Goal: Communication & Community: Answer question/provide support

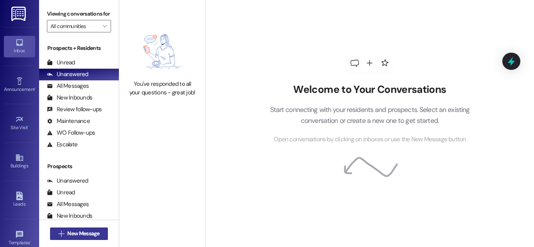
click at [84, 236] on span "New Message" at bounding box center [83, 234] width 32 height 8
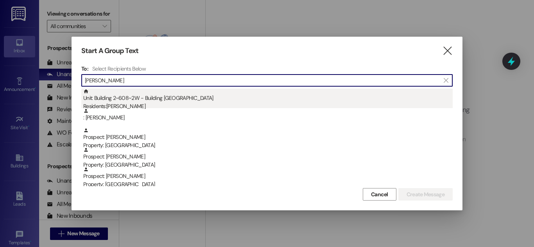
type input "[PERSON_NAME]"
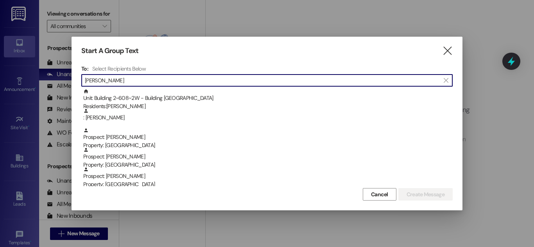
drag, startPoint x: 204, startPoint y: 102, endPoint x: 207, endPoint y: 57, distance: 44.2
click at [204, 100] on div "Unit: Building 2~608~2W - Building 2 Colonial House Residents: [PERSON_NAME]" at bounding box center [267, 100] width 369 height 22
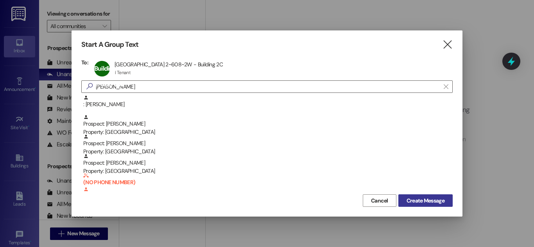
click at [424, 203] on span "Create Message" at bounding box center [425, 201] width 38 height 8
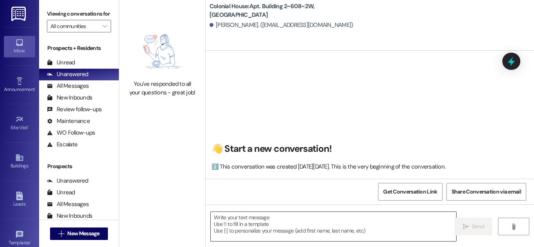
click at [325, 223] on textarea at bounding box center [333, 226] width 245 height 29
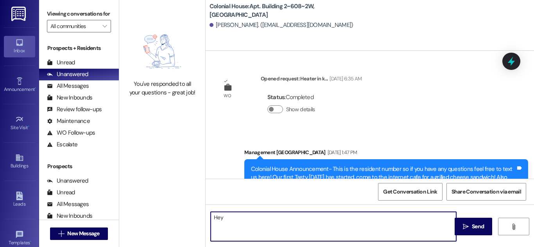
click at [377, 232] on textarea "Hey" at bounding box center [333, 226] width 245 height 29
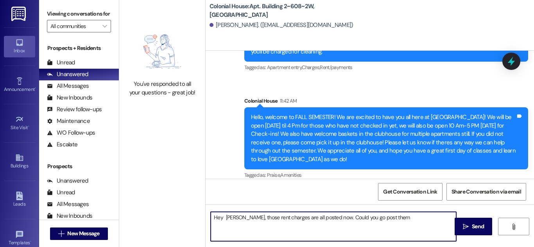
click at [423, 218] on textarea "Hey Carson, those rent charges are all posted now. Could you go post them" at bounding box center [333, 226] width 245 height 29
click at [229, 222] on textarea "Hey Carson, those rent charges are all posted now. Could you go post them" at bounding box center [333, 226] width 245 height 29
click at [417, 217] on textarea "Hey Carson, those rent charges are all posted now. Could you go post them" at bounding box center [333, 226] width 245 height 29
type textarea "Hey Carson, those rent charges are all posted now. Could you go pay those?"
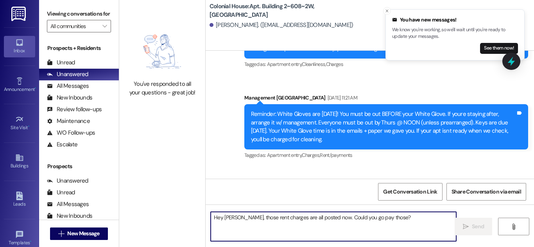
scroll to position [24131, 0]
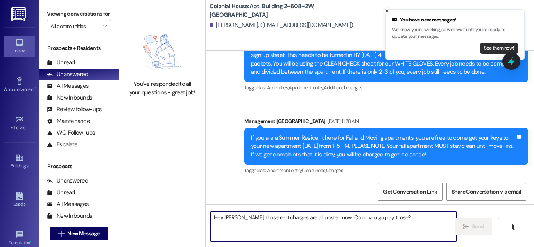
click at [496, 47] on button "See them now!" at bounding box center [499, 48] width 38 height 11
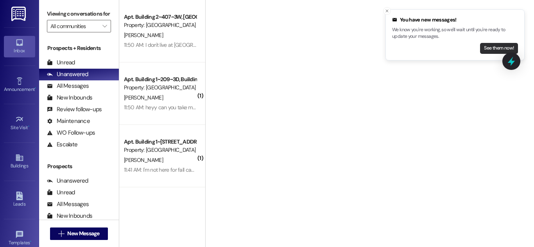
click at [493, 48] on button "See them now!" at bounding box center [499, 48] width 38 height 11
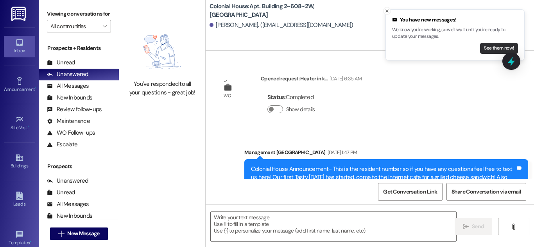
click at [139, 101] on div "You've responded to all your questions - great job!" at bounding box center [162, 62] width 86 height 124
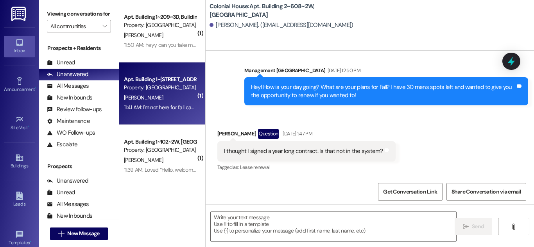
scroll to position [19567, 0]
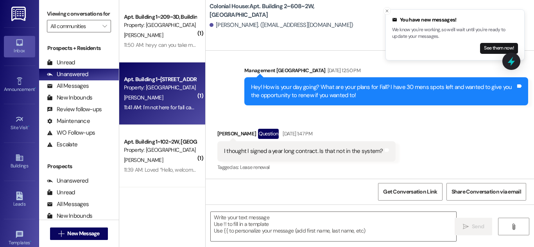
click at [178, 104] on div "11:41 AM: I'm not here for fall can I be taken off the list for texts 11:41 AM:…" at bounding box center [192, 107] width 137 height 7
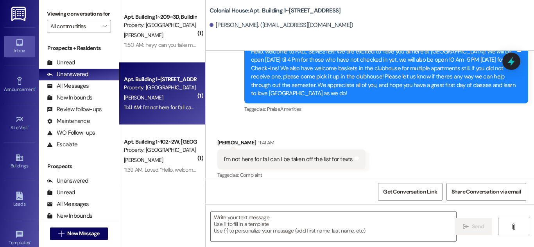
scroll to position [14976, 0]
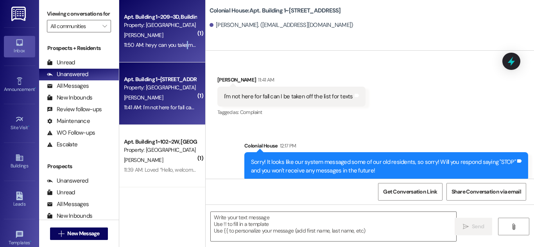
click at [186, 42] on div "11:50 AM: heyy can you take me off your texting list pleasee 11:50 AM: heyy can…" at bounding box center [190, 44] width 133 height 7
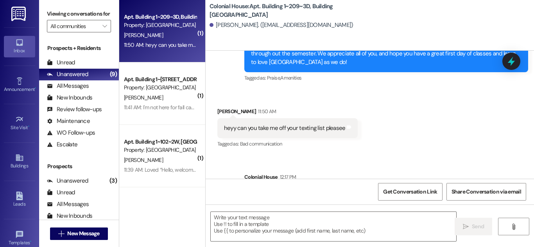
scroll to position [6331, 0]
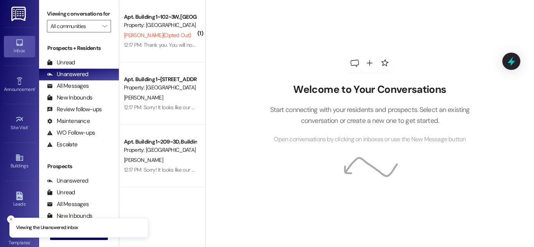
click at [9, 219] on icon "Close toast" at bounding box center [11, 219] width 5 height 5
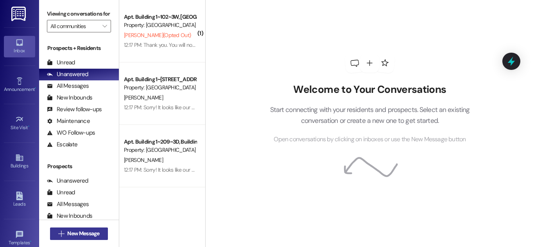
click at [79, 232] on span "New Message" at bounding box center [83, 234] width 32 height 8
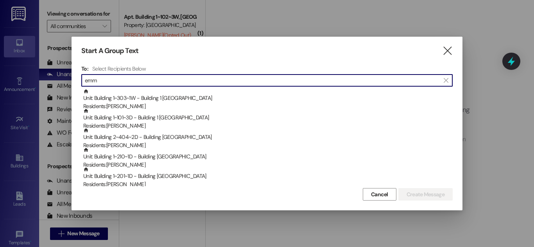
type input "[PERSON_NAME]"
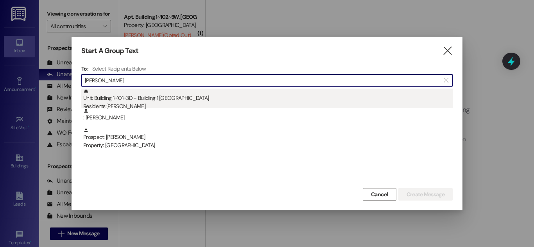
type input "Emma hibb"
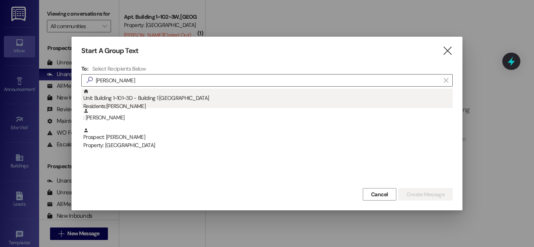
click at [224, 98] on div "Unit: Building 1~101~3D - Building 1 Colonial House Residents: Emma Hibbits" at bounding box center [267, 100] width 369 height 22
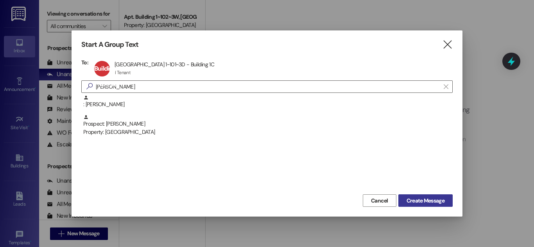
click at [432, 202] on span "Create Message" at bounding box center [425, 201] width 38 height 8
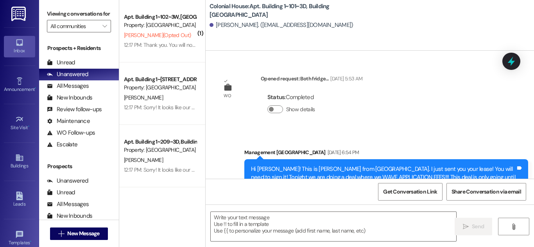
click at [297, 220] on textarea at bounding box center [333, 226] width 245 height 29
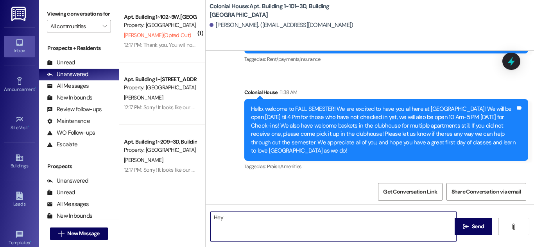
scroll to position [5862, 0]
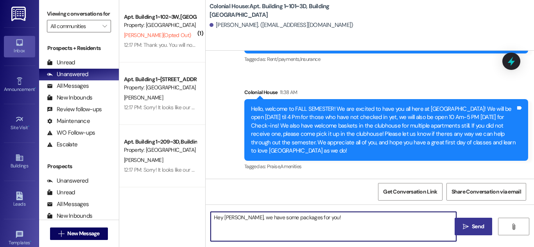
type textarea "Hey Emma, we have some packages for you!"
click at [474, 230] on span "Send" at bounding box center [478, 227] width 12 height 8
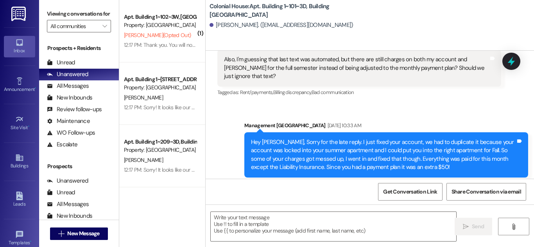
scroll to position [5916, 0]
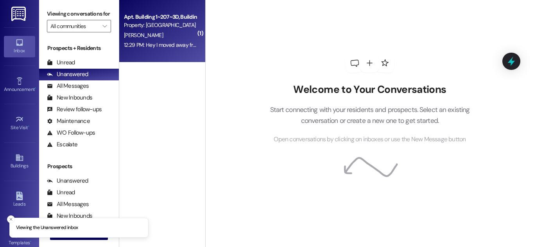
click at [182, 30] on div "[PERSON_NAME]" at bounding box center [160, 35] width 74 height 10
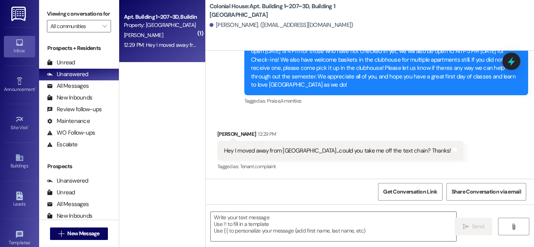
scroll to position [5895, 0]
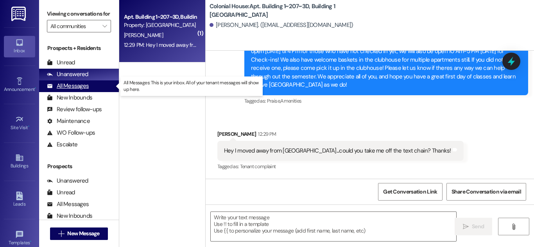
click at [89, 89] on div "All Messages (undefined)" at bounding box center [79, 86] width 80 height 12
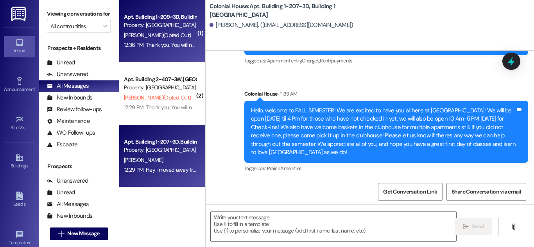
click at [168, 41] on div "12:36 PM: Thank you. You will no longer receive texts from this thread. Please …" at bounding box center [309, 44] width 371 height 7
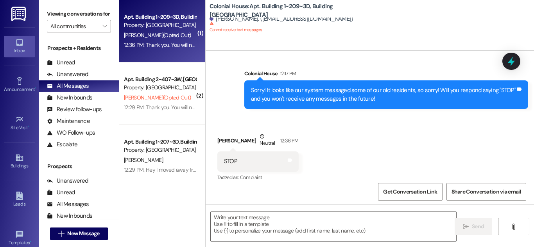
scroll to position [6410, 0]
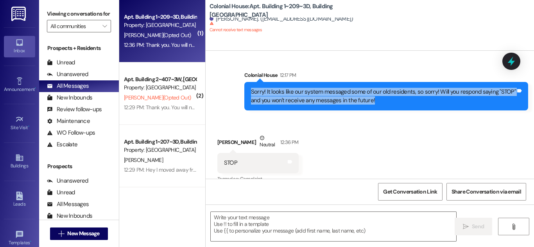
drag, startPoint x: 388, startPoint y: 84, endPoint x: 251, endPoint y: 77, distance: 137.3
click at [251, 88] on div "Sorry! It looks like our system messaged some of our old residents, so sorry! W…" at bounding box center [383, 96] width 265 height 17
copy div "Sorry! It looks like our system messaged some of our old residents, so sorry! W…"
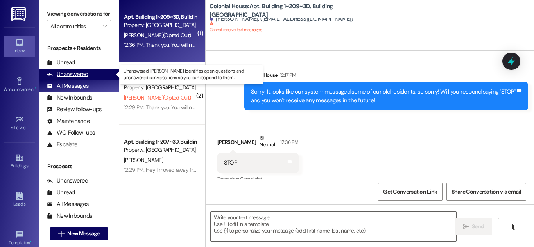
click at [88, 75] on div "Unanswered (0)" at bounding box center [79, 75] width 80 height 12
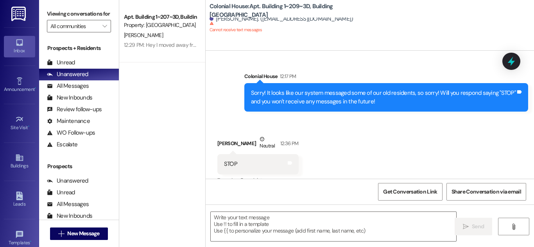
scroll to position [6468, 0]
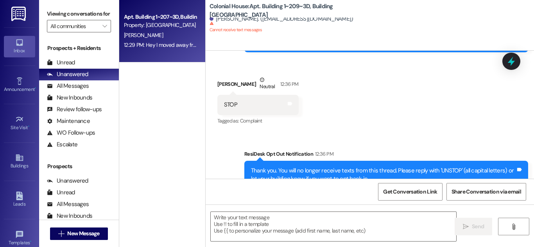
click at [178, 43] on div "12:29 PM: Hey I moved away from [GEOGRAPHIC_DATA]...could you take me off the t…" at bounding box center [240, 44] width 232 height 7
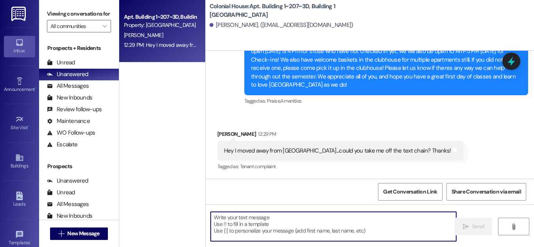
drag, startPoint x: 319, startPoint y: 227, endPoint x: 298, endPoint y: 149, distance: 80.9
click at [318, 226] on textarea at bounding box center [333, 226] width 245 height 29
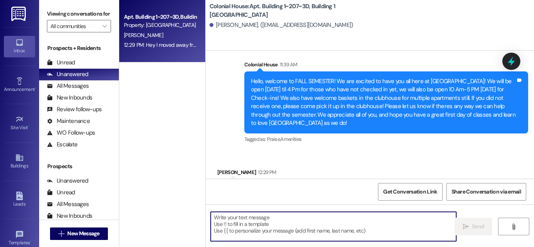
scroll to position [5895, 0]
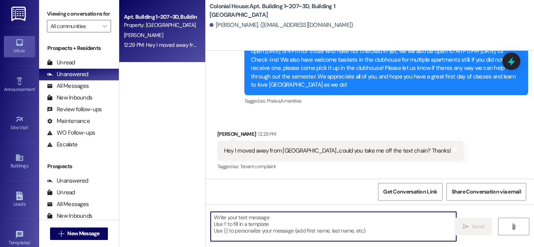
paste textarea "Sorry! It looks like our system messaged some of our old residents, so sorry! W…"
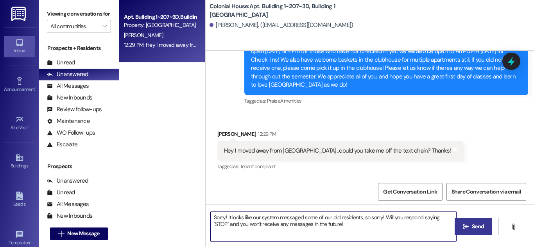
type textarea "Sorry! It looks like our system messaged some of our old residents, so sorry! W…"
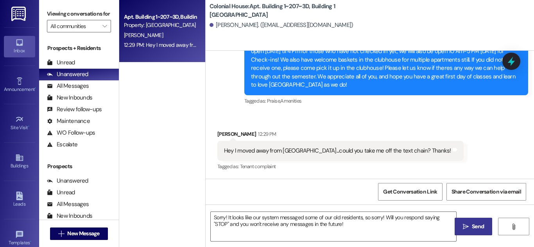
click at [458, 225] on button " Send" at bounding box center [473, 227] width 38 height 18
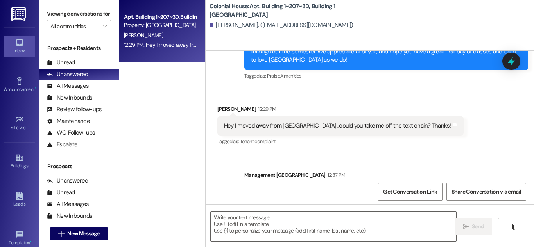
scroll to position [5958, 0]
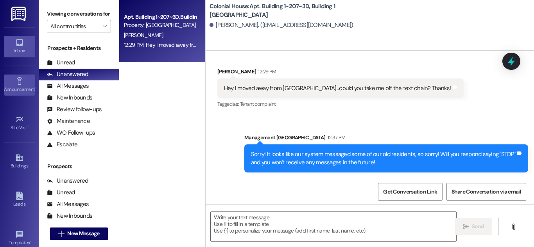
click at [13, 82] on link "Announcement •" at bounding box center [19, 85] width 31 height 21
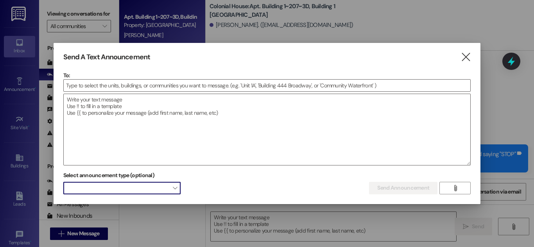
click at [167, 183] on span at bounding box center [121, 188] width 117 height 13
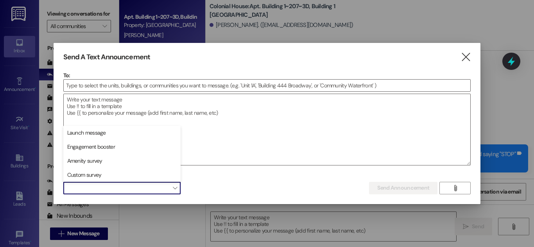
click at [170, 187] on span at bounding box center [121, 188] width 117 height 13
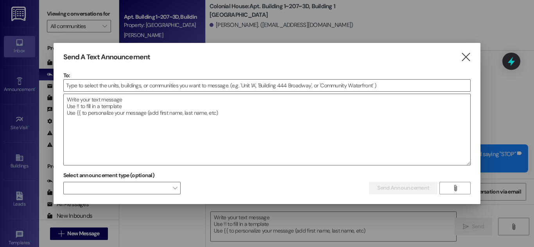
click at [452, 58] on div "Send A Text Announcement " at bounding box center [267, 57] width 408 height 9
click at [464, 57] on icon "" at bounding box center [465, 57] width 11 height 8
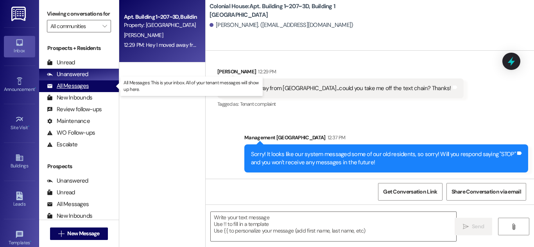
click at [90, 84] on div "All Messages (undefined)" at bounding box center [79, 86] width 80 height 12
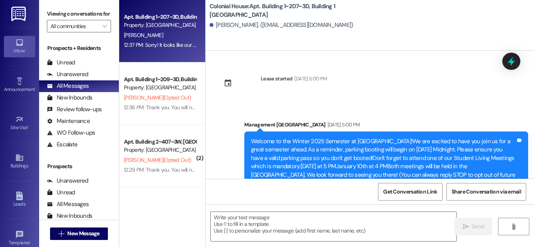
scroll to position [5895, 0]
